Goal: Find contact information

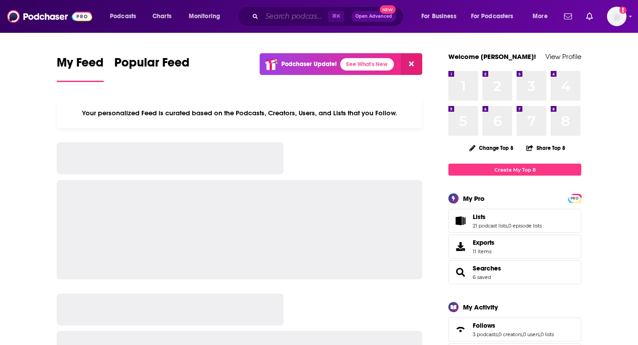
click at [282, 17] on input "Search podcasts, credits, & more..." at bounding box center [295, 16] width 66 height 14
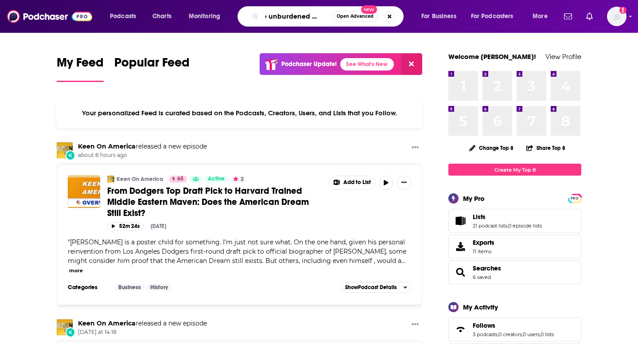
scroll to position [0, 12]
type input "the unburdened leader"
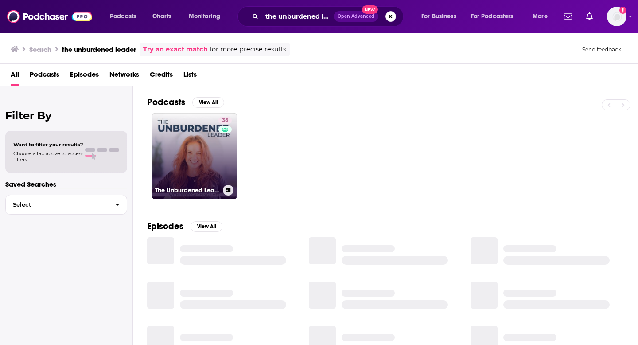
click at [195, 139] on link "38 The Unburdened Leader" at bounding box center [195, 156] width 86 height 86
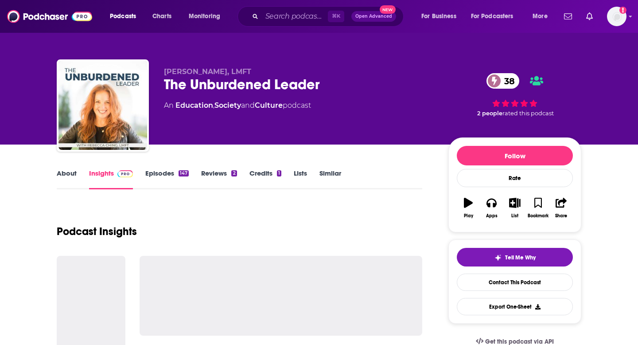
scroll to position [30, 0]
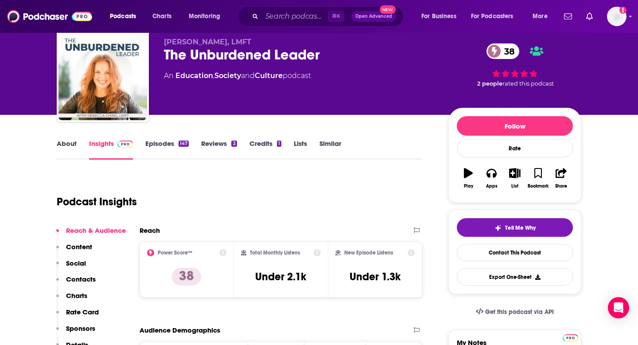
click at [318, 6] on div "⌘ K Open Advanced New" at bounding box center [321, 16] width 166 height 20
click at [297, 17] on input "Search podcasts, credits, & more..." at bounding box center [295, 16] width 66 height 14
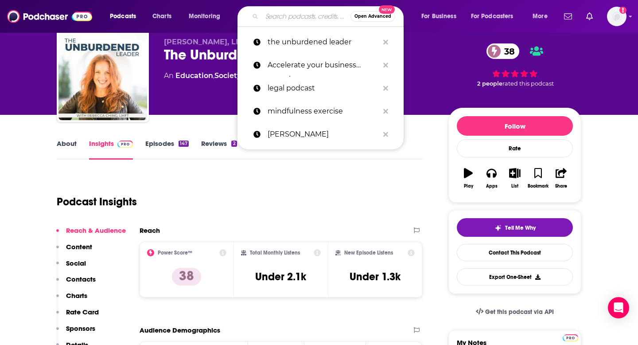
paste input "The Infinite Monkey Cage"
type input "The Infinite Monkey Cage"
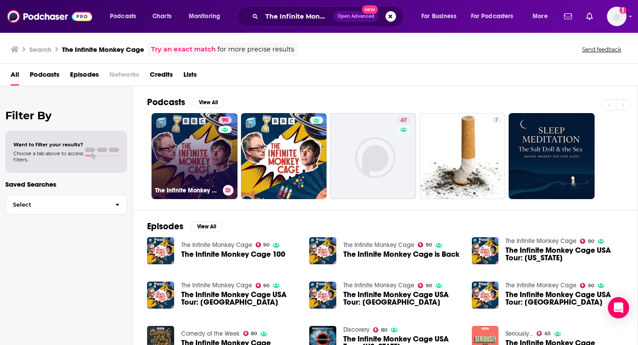
click at [211, 168] on link "90 The Infinite Monkey Cage" at bounding box center [195, 156] width 86 height 86
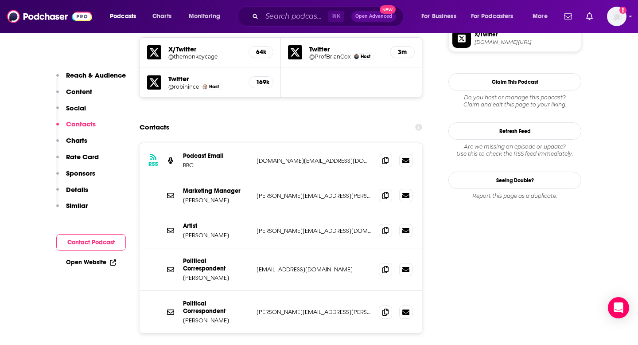
scroll to position [776, 0]
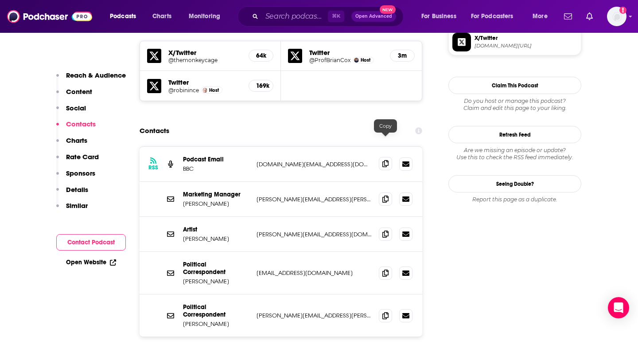
click at [386, 160] on icon at bounding box center [385, 163] width 6 height 7
click at [383, 195] on icon at bounding box center [385, 198] width 6 height 7
drag, startPoint x: 226, startPoint y: 218, endPoint x: 179, endPoint y: 217, distance: 47.0
click at [179, 217] on div "Artist [PERSON_NAME] [PERSON_NAME][EMAIL_ADDRESS][DOMAIN_NAME] [PERSON_NAME][EM…" at bounding box center [281, 234] width 283 height 35
copy p "[PERSON_NAME]"
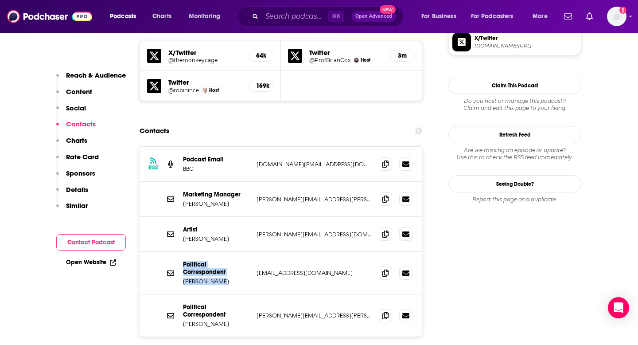
drag, startPoint x: 216, startPoint y: 257, endPoint x: 176, endPoint y: 259, distance: 39.5
click at [176, 259] on div "Political Correspondent [PERSON_NAME] [PERSON_NAME][EMAIL_ADDRESS][DOMAIN_NAME]…" at bounding box center [281, 273] width 283 height 43
drag, startPoint x: 182, startPoint y: 258, endPoint x: 251, endPoint y: 258, distance: 69.6
click at [251, 258] on div "Political Correspondent [PERSON_NAME] [PERSON_NAME][EMAIL_ADDRESS][DOMAIN_NAME]…" at bounding box center [281, 273] width 283 height 43
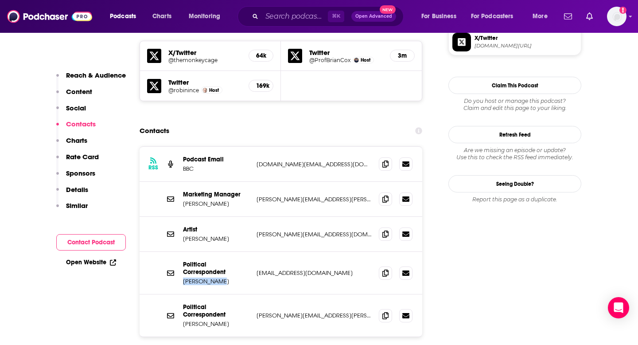
copy p "[PERSON_NAME]"
click at [385, 160] on icon at bounding box center [385, 163] width 6 height 7
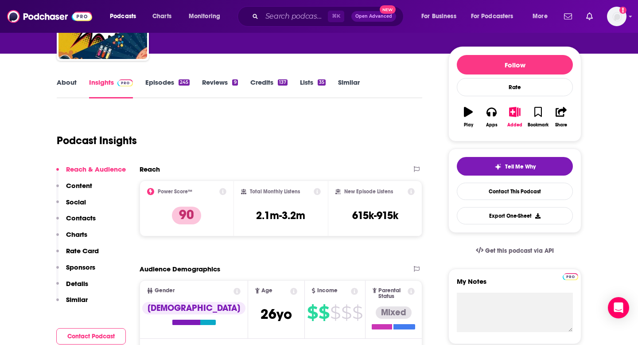
scroll to position [0, 0]
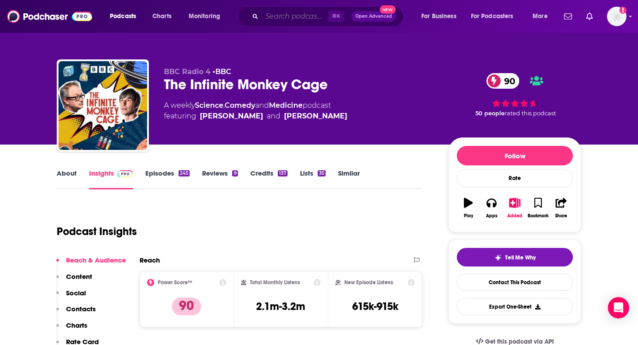
click at [282, 16] on input "Search podcasts, credits, & more..." at bounding box center [295, 16] width 66 height 14
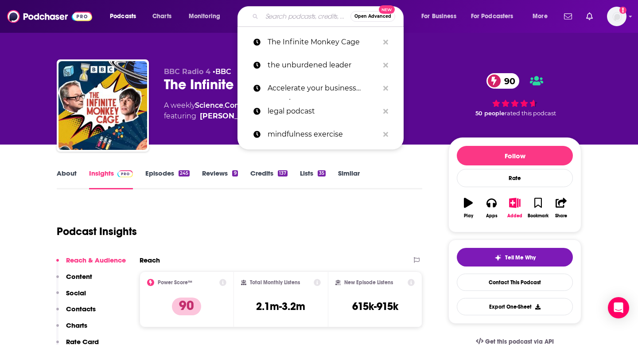
paste input "Science & Futurism with [PERSON_NAME]"
type input "Science & Futurism with [PERSON_NAME]"
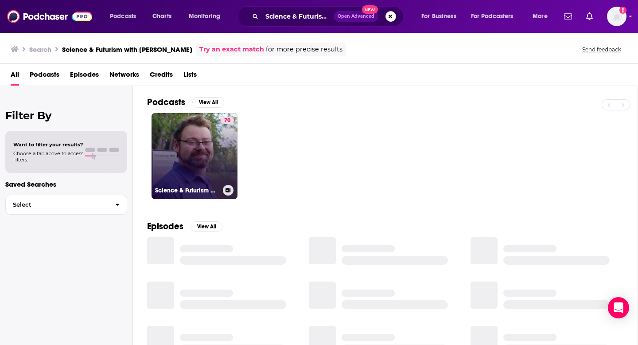
click at [201, 140] on link "70 Science & Futurism with [PERSON_NAME]" at bounding box center [195, 156] width 86 height 86
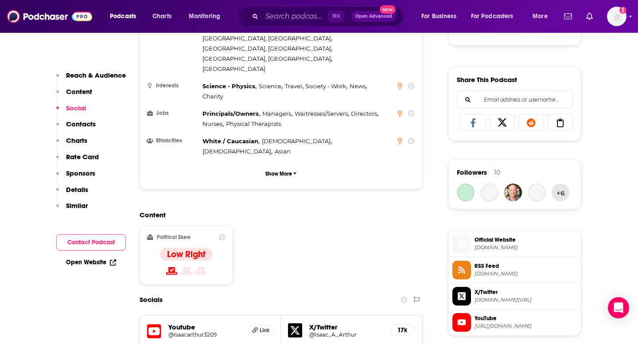
scroll to position [656, 0]
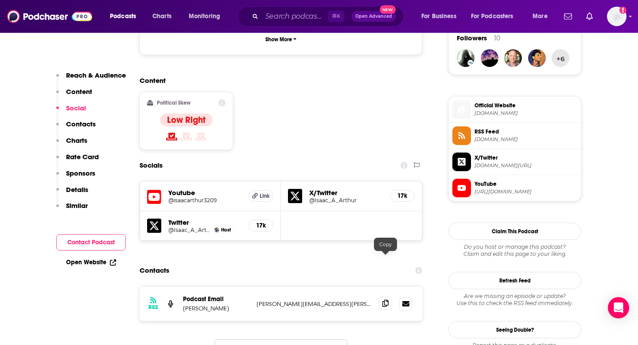
click at [386, 300] on icon at bounding box center [385, 303] width 6 height 7
drag, startPoint x: 218, startPoint y: 266, endPoint x: 201, endPoint y: 267, distance: 17.3
click at [201, 304] on p "[PERSON_NAME]" at bounding box center [216, 308] width 66 height 8
copy p "[PERSON_NAME]"
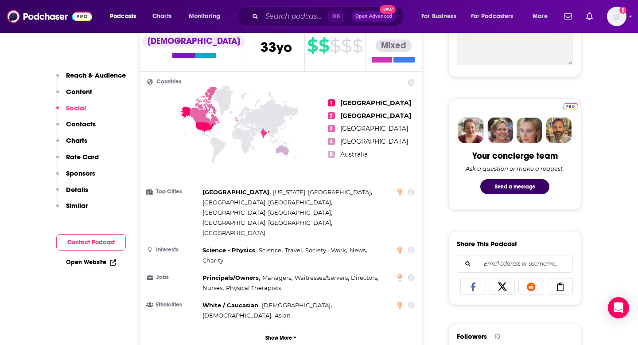
scroll to position [0, 0]
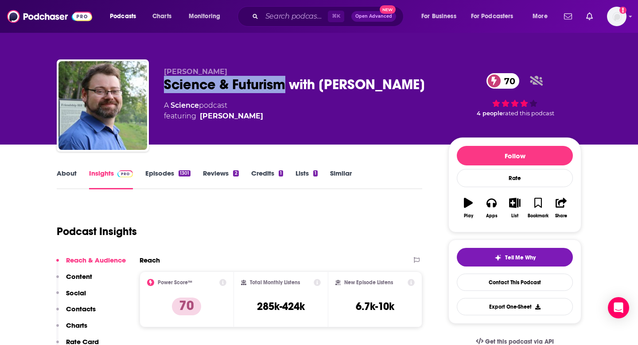
drag, startPoint x: 165, startPoint y: 85, endPoint x: 284, endPoint y: 89, distance: 119.3
click at [284, 89] on div "Science & Futurism with [PERSON_NAME] 70" at bounding box center [299, 84] width 270 height 17
copy h2 "Science & Futurism"
